Goal: Navigation & Orientation: Find specific page/section

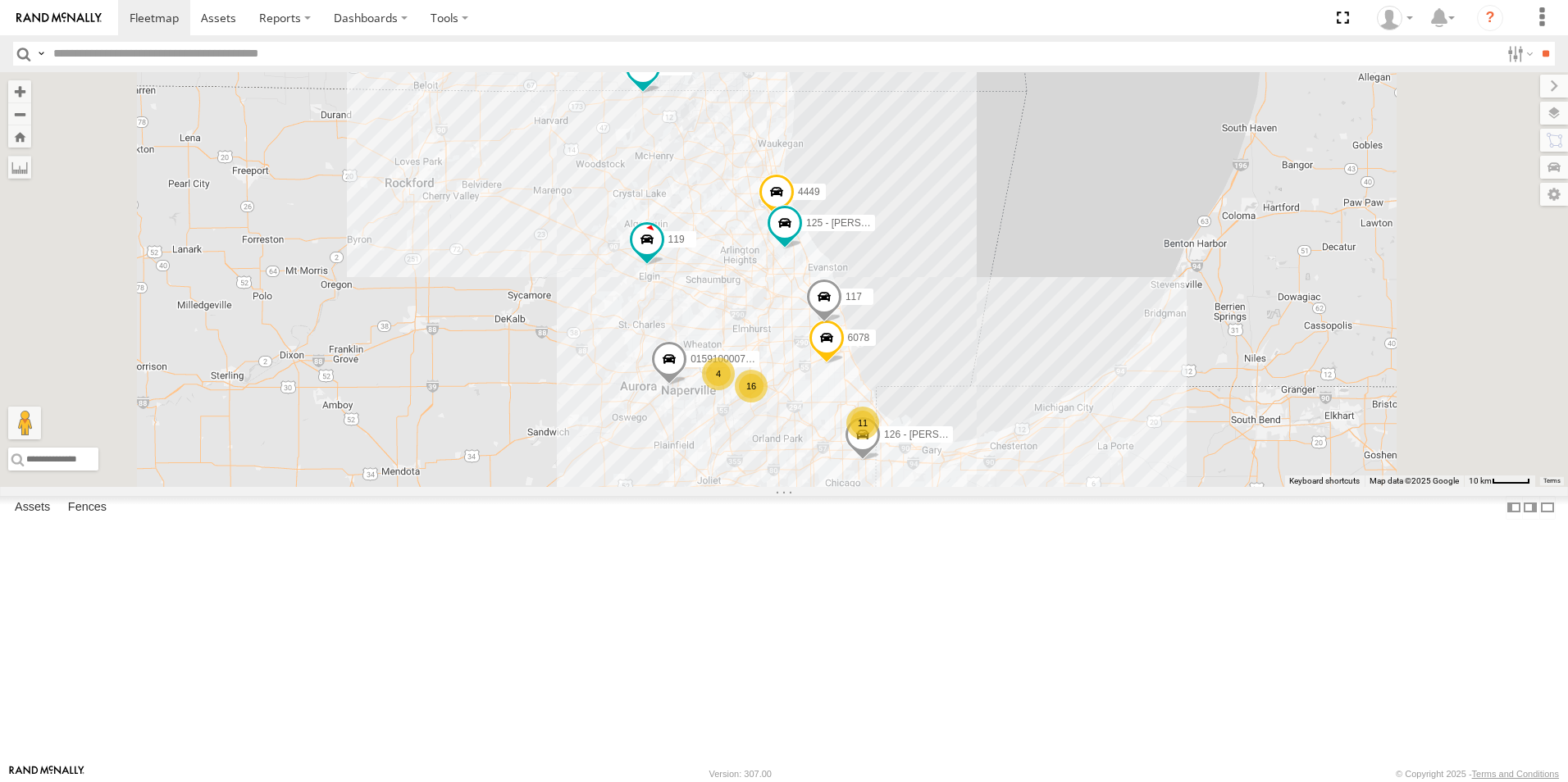
click at [66, 15] on img at bounding box center [58, 17] width 85 height 11
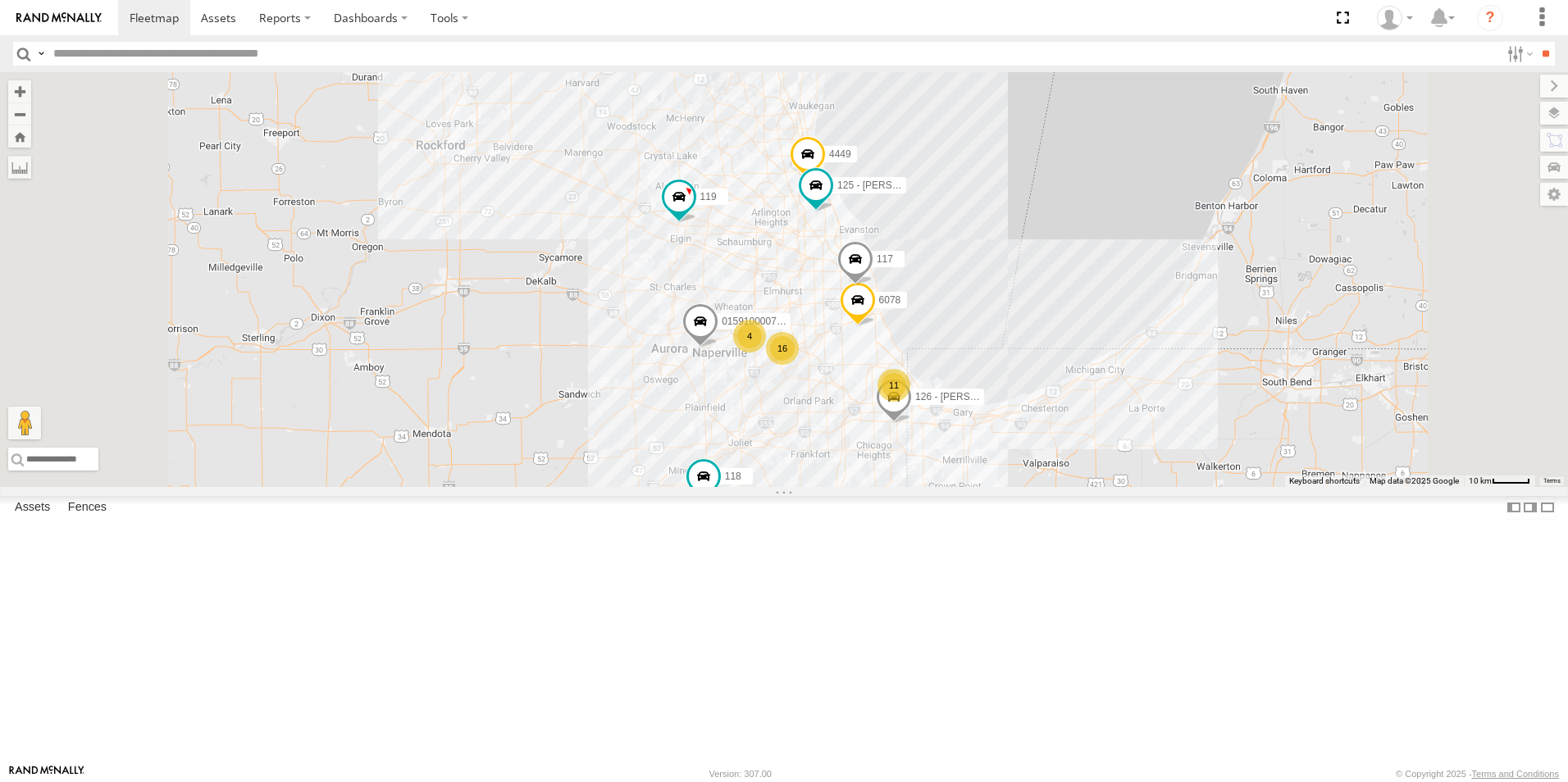
click at [0, 0] on div at bounding box center [0, 0] width 0 height 0
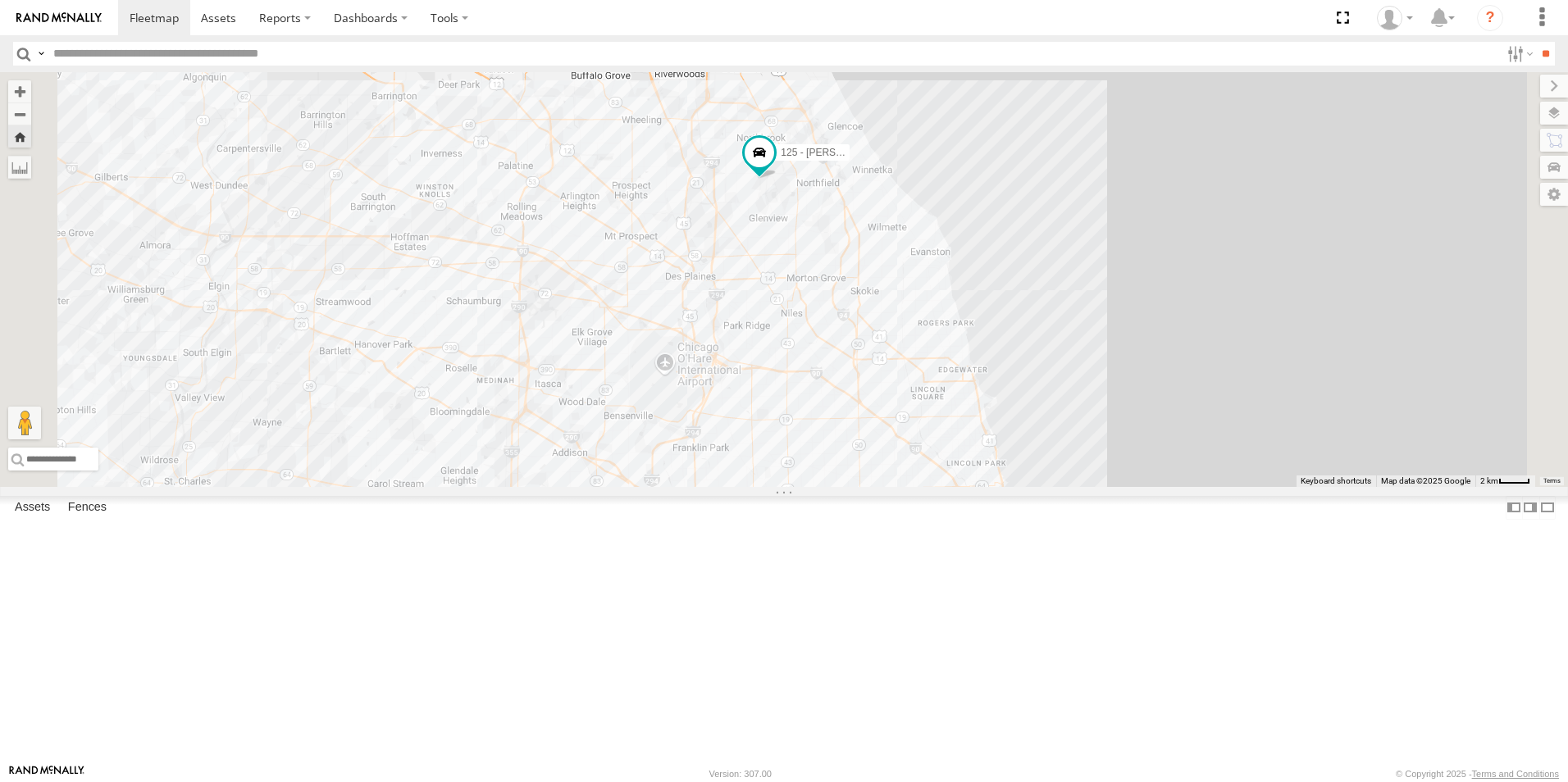
click at [71, 17] on img at bounding box center [58, 17] width 85 height 11
